Goal: Task Accomplishment & Management: Complete application form

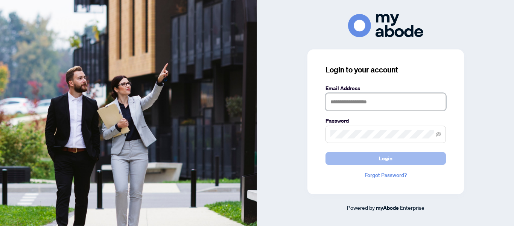
type input "**********"
click at [388, 159] on span "Login" at bounding box center [386, 158] width 14 height 12
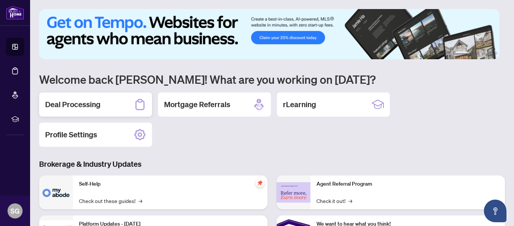
click at [81, 107] on h2 "Deal Processing" at bounding box center [72, 104] width 55 height 11
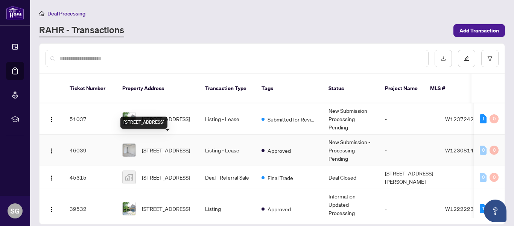
click at [175, 146] on span "[STREET_ADDRESS]" at bounding box center [166, 150] width 48 height 8
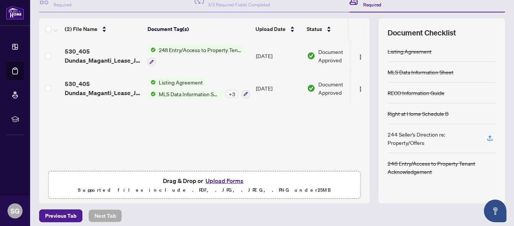
scroll to position [90, 0]
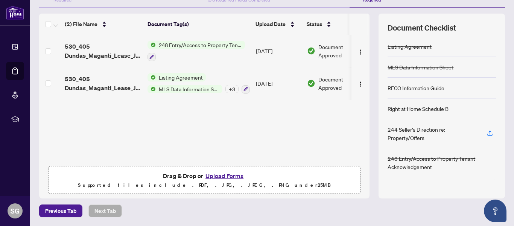
click at [218, 177] on button "Upload Forms" at bounding box center [224, 176] width 43 height 10
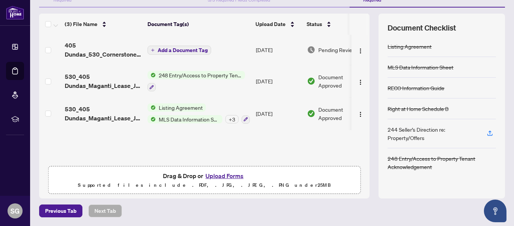
click at [168, 50] on span "Add a Document Tag" at bounding box center [183, 49] width 50 height 5
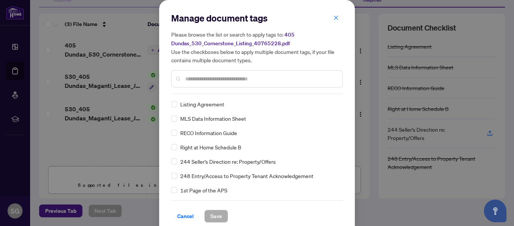
click at [215, 79] on input "text" at bounding box center [260, 79] width 151 height 8
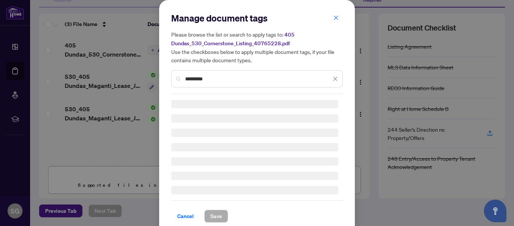
type input "**********"
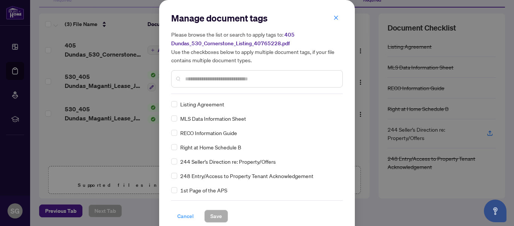
click at [188, 214] on span "Cancel" at bounding box center [185, 216] width 17 height 12
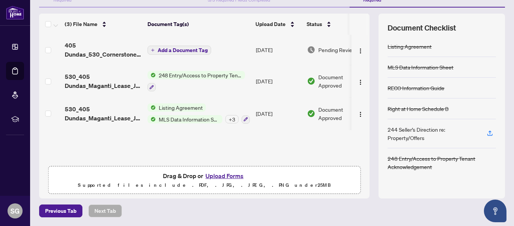
scroll to position [0, 0]
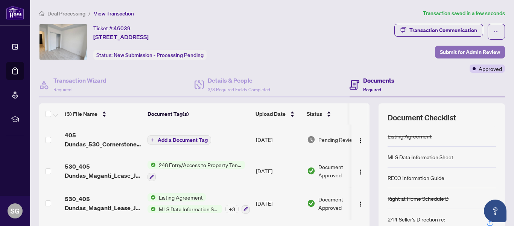
click at [468, 52] on span "Submit for Admin Review" at bounding box center [470, 52] width 60 height 12
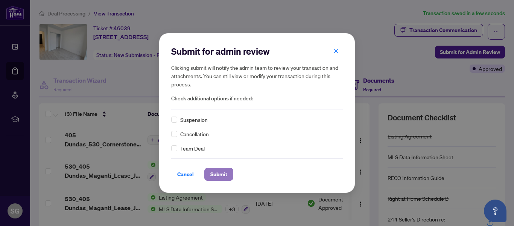
click at [223, 177] on span "Submit" at bounding box center [218, 174] width 17 height 12
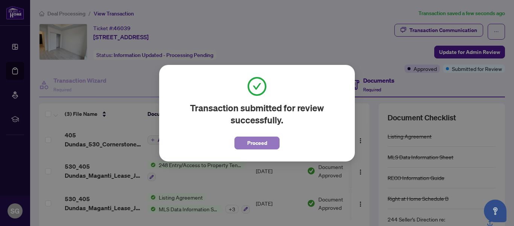
click at [264, 146] on span "Proceed" at bounding box center [257, 143] width 20 height 12
